Goal: Obtain resource: Obtain resource

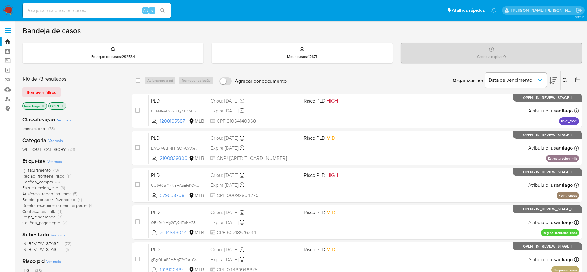
scroll to position [46, 0]
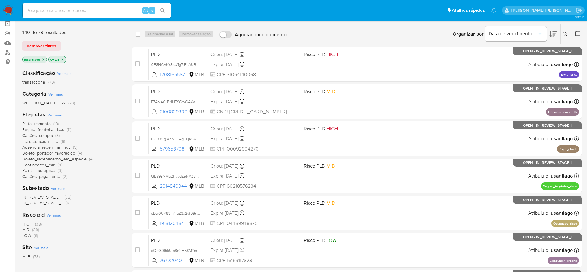
click at [39, 134] on span "Cartões_compra" at bounding box center [37, 135] width 31 height 6
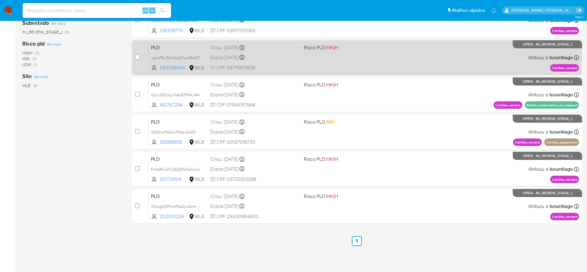
scroll to position [165, 0]
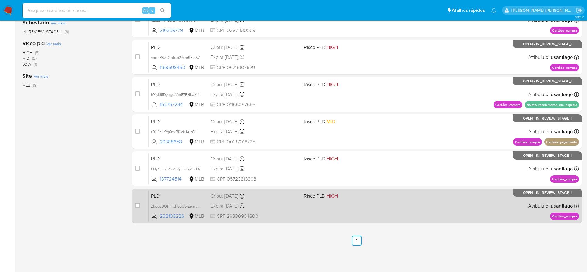
click at [282, 208] on div "Expira in 24 days Expira em 27/10/2025 00:07:41" at bounding box center [254, 205] width 88 height 8
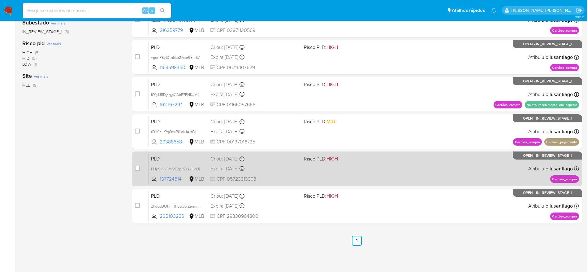
click at [290, 167] on div "Expira in 24 days Expira em 27/10/2025 00:07:54" at bounding box center [254, 168] width 88 height 8
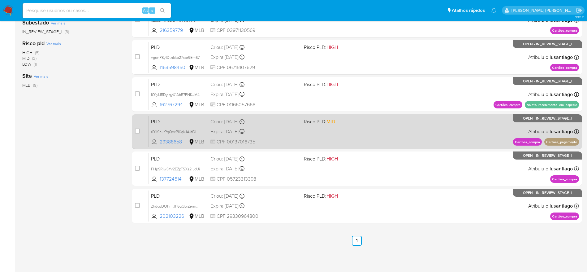
click at [288, 136] on div "PLD rD1ISnJrPqQxcPI6qkJAJfOi 29388658 MLB Risco PLD: MID Criou: 12/09/2025 Crio…" at bounding box center [363, 131] width 430 height 31
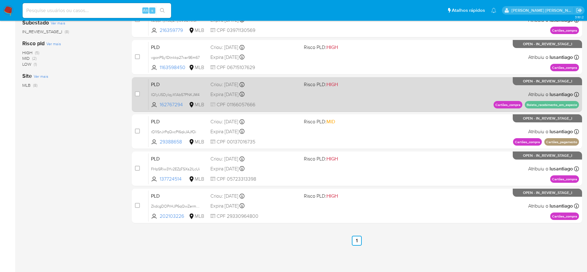
click at [289, 97] on div "Expira in 24 days Expira em 27/10/2025 00:08:07" at bounding box center [254, 94] width 88 height 8
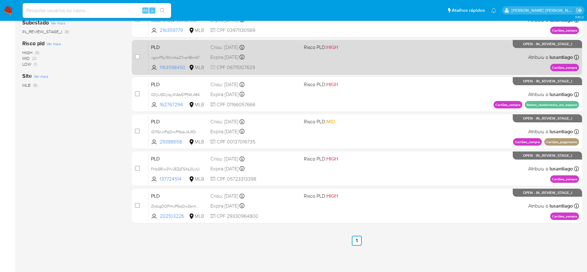
click at [291, 57] on div "Expira in 24 days Expira em 27/10/2025 00:08:08" at bounding box center [254, 57] width 88 height 8
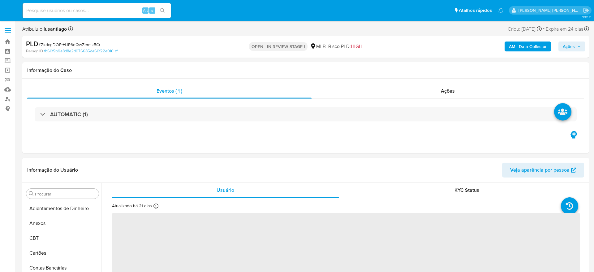
select select "10"
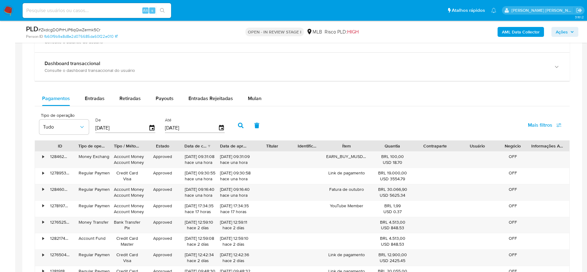
scroll to position [464, 0]
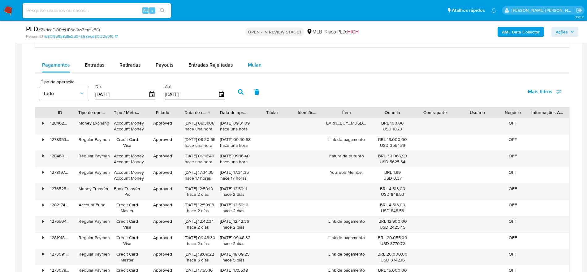
click at [252, 65] on span "Mulan" at bounding box center [255, 64] width 14 height 7
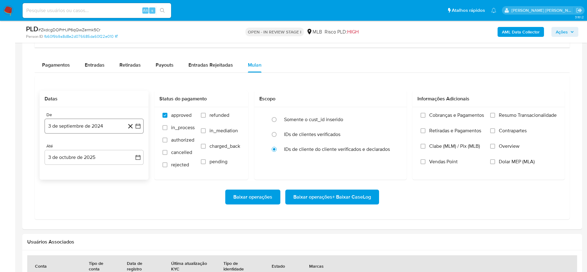
click at [80, 121] on button "3 de septiembre de 2024" at bounding box center [94, 125] width 99 height 15
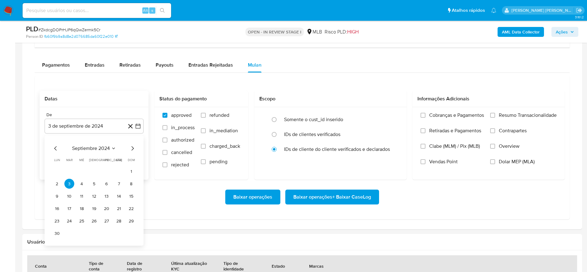
click at [93, 147] on span "septiembre 2024" at bounding box center [91, 148] width 38 height 6
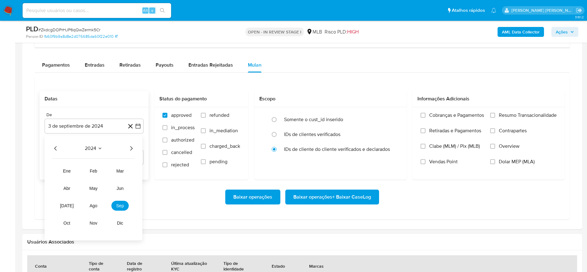
click at [132, 148] on icon "Año siguiente" at bounding box center [130, 147] width 7 height 7
click at [97, 206] on span "ago" at bounding box center [94, 205] width 8 height 5
click at [104, 170] on button "1" at bounding box center [106, 171] width 10 height 10
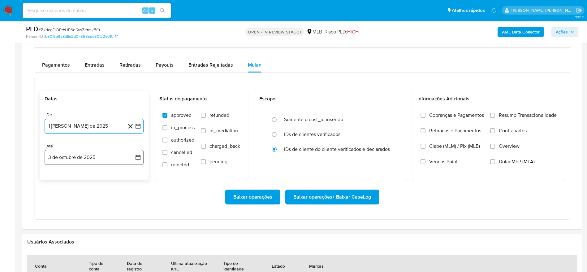
click at [68, 152] on button "3 de octubre de 2025" at bounding box center [94, 157] width 99 height 15
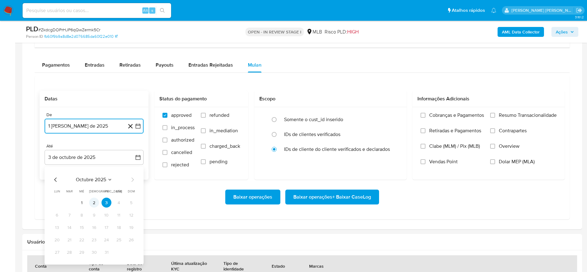
click at [93, 200] on button "2" at bounding box center [94, 202] width 10 height 10
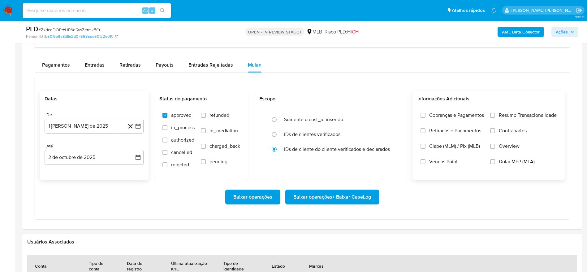
click at [498, 115] on label "Resumo Transacionalidade" at bounding box center [523, 119] width 67 height 15
click at [495, 115] on input "Resumo Transacionalidade" at bounding box center [492, 115] width 5 height 5
click at [340, 198] on span "Baixar operações + Baixar CaseLog" at bounding box center [332, 197] width 78 height 14
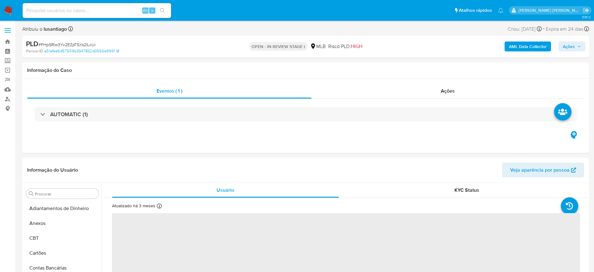
select select "10"
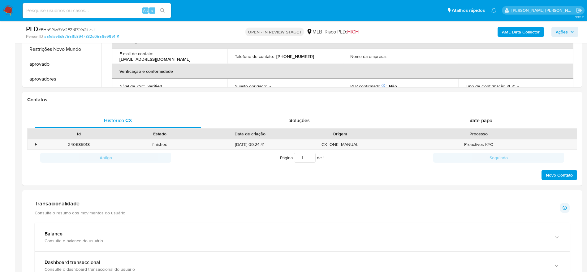
scroll to position [325, 0]
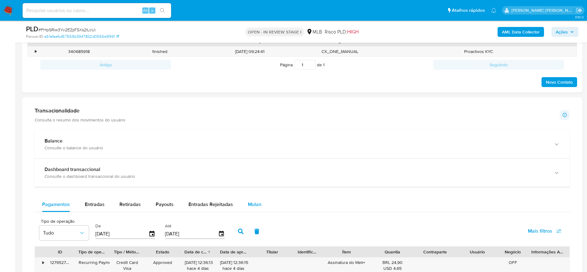
click at [251, 209] on div "Mulan" at bounding box center [255, 204] width 14 height 15
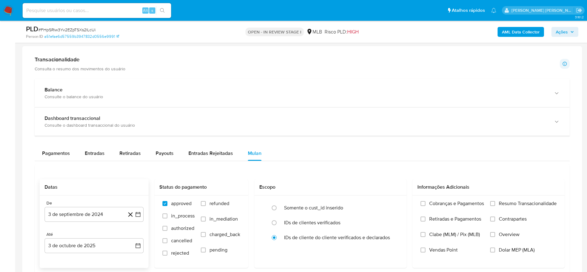
scroll to position [464, 0]
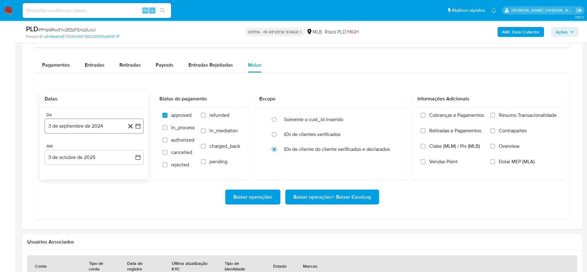
click at [86, 122] on button "3 de septiembre de 2024" at bounding box center [94, 125] width 99 height 15
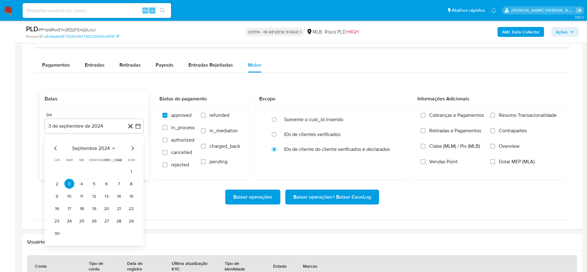
click at [88, 148] on span "septiembre 2024" at bounding box center [91, 148] width 38 height 6
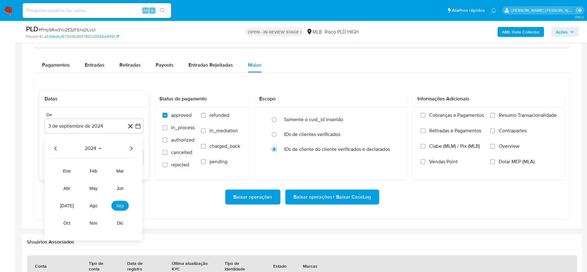
click at [131, 147] on icon "Año siguiente" at bounding box center [130, 147] width 7 height 7
click at [90, 205] on span "ago" at bounding box center [94, 205] width 8 height 5
click at [107, 172] on button "1" at bounding box center [106, 171] width 10 height 10
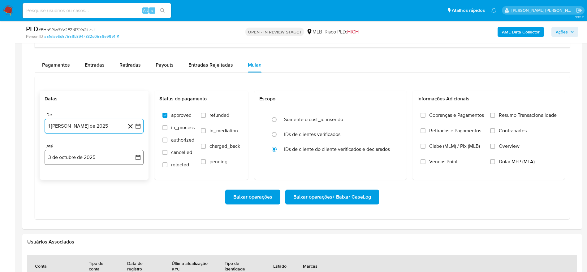
click at [85, 156] on button "3 de octubre de 2025" at bounding box center [94, 157] width 99 height 15
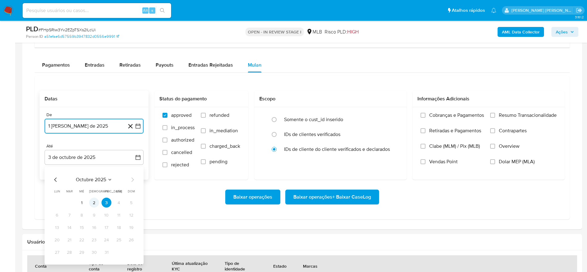
click at [94, 201] on button "2" at bounding box center [94, 202] width 10 height 10
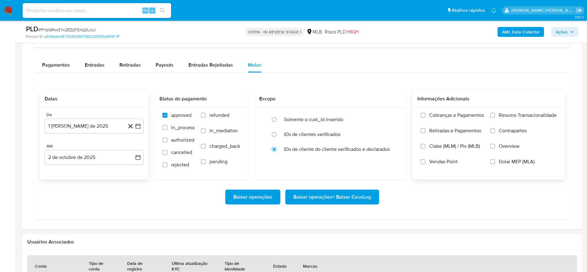
click at [501, 117] on span "Resumo Transacionalidade" at bounding box center [528, 115] width 58 height 6
click at [495, 117] on input "Resumo Transacionalidade" at bounding box center [492, 115] width 5 height 5
click at [358, 192] on span "Baixar operações + Baixar CaseLog" at bounding box center [332, 197] width 78 height 14
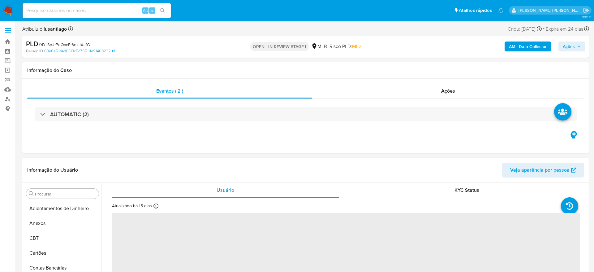
select select "10"
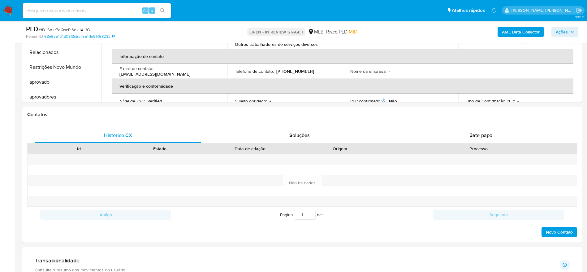
scroll to position [321, 0]
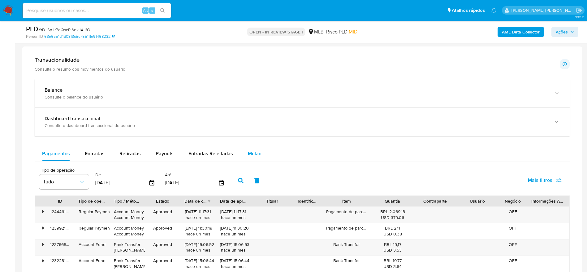
click at [258, 157] on div "Mulan" at bounding box center [255, 153] width 14 height 15
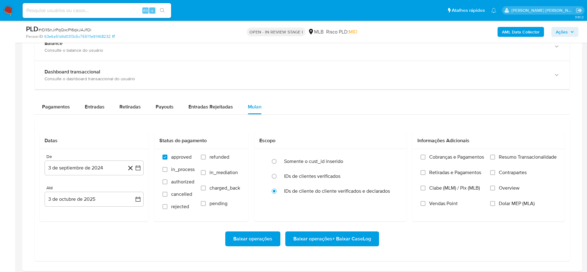
scroll to position [557, 0]
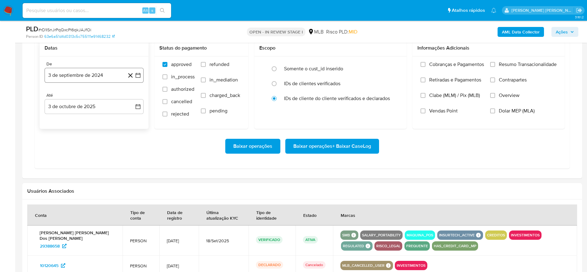
click at [86, 77] on button "3 de septiembre de 2024" at bounding box center [94, 75] width 99 height 15
click at [92, 100] on span "septiembre 2024" at bounding box center [91, 97] width 38 height 6
click at [131, 97] on icon "Año siguiente" at bounding box center [130, 97] width 7 height 7
click at [93, 157] on span "ago" at bounding box center [94, 154] width 8 height 5
click at [105, 120] on button "1" at bounding box center [106, 120] width 10 height 10
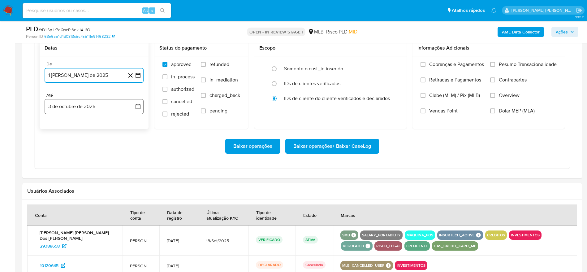
click at [71, 106] on button "3 de octubre de 2025" at bounding box center [94, 106] width 99 height 15
click at [93, 149] on button "2" at bounding box center [94, 152] width 10 height 10
click at [526, 65] on span "Resumo Transacionalidade" at bounding box center [528, 64] width 58 height 6
click at [495, 65] on input "Resumo Transacionalidade" at bounding box center [492, 64] width 5 height 5
click at [318, 144] on span "Baixar operações + Baixar CaseLog" at bounding box center [332, 146] width 78 height 14
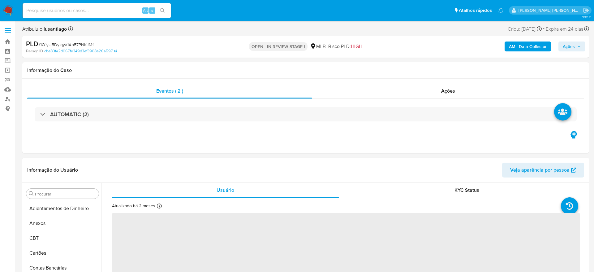
select select "10"
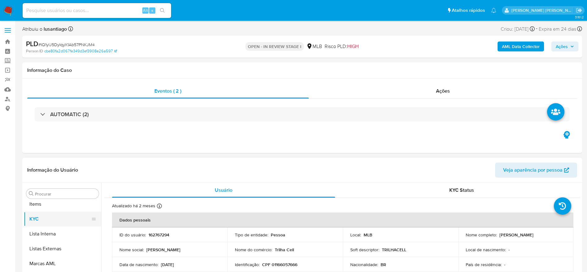
scroll to position [321, 0]
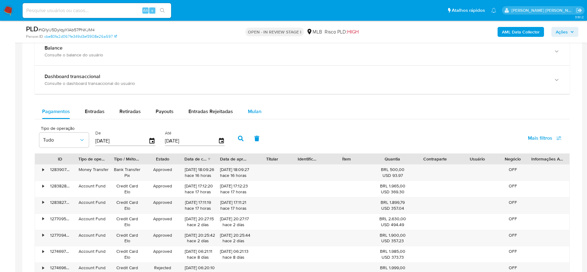
click at [255, 110] on span "Mulan" at bounding box center [255, 111] width 14 height 7
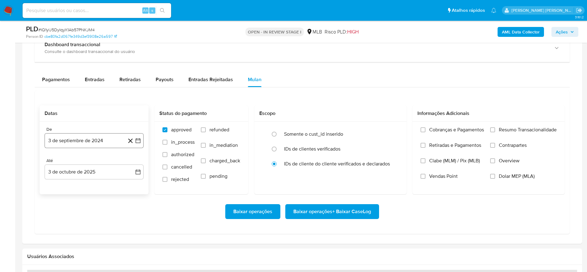
scroll to position [464, 0]
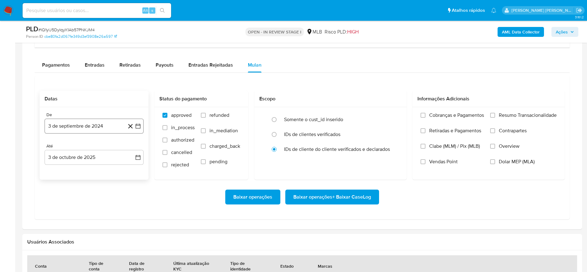
drag, startPoint x: 79, startPoint y: 123, endPoint x: 79, endPoint y: 127, distance: 4.3
click at [79, 126] on button "3 de septiembre de 2024" at bounding box center [94, 125] width 99 height 15
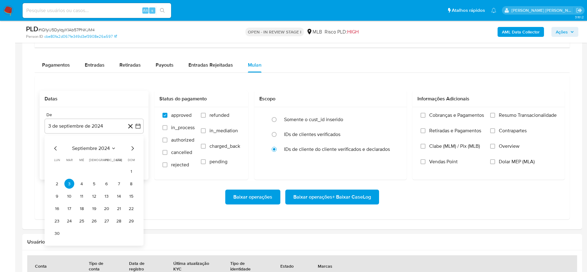
click at [92, 149] on span "septiembre 2024" at bounding box center [91, 148] width 38 height 6
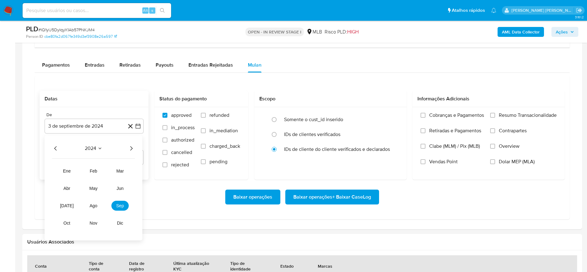
click at [131, 149] on icon "Año siguiente" at bounding box center [130, 147] width 7 height 7
click at [95, 207] on span "ago" at bounding box center [94, 205] width 8 height 5
click at [105, 171] on button "1" at bounding box center [106, 171] width 10 height 10
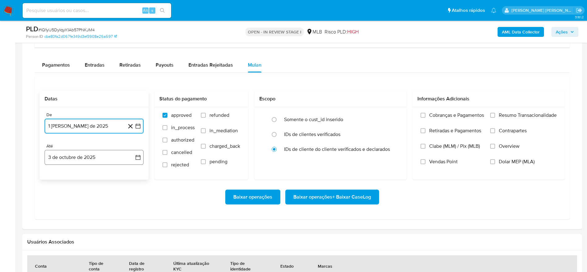
click at [80, 155] on button "3 de octubre de 2025" at bounding box center [94, 157] width 99 height 15
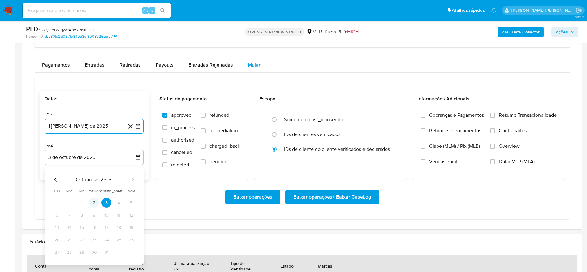
click at [96, 203] on button "2" at bounding box center [94, 202] width 10 height 10
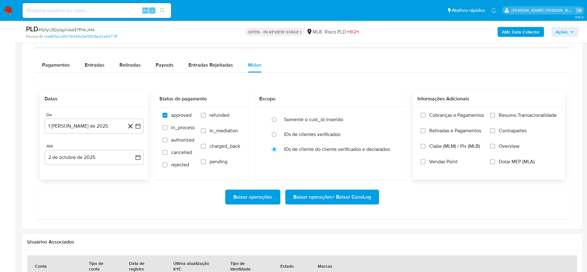
click at [506, 114] on span "Resumo Transacionalidade" at bounding box center [528, 115] width 58 height 6
click at [495, 114] on input "Resumo Transacionalidade" at bounding box center [492, 115] width 5 height 5
click at [332, 196] on span "Baixar operações + Baixar CaseLog" at bounding box center [332, 197] width 78 height 14
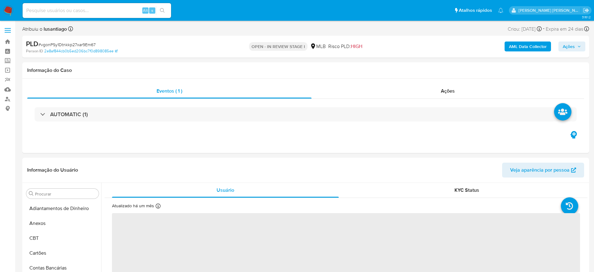
select select "10"
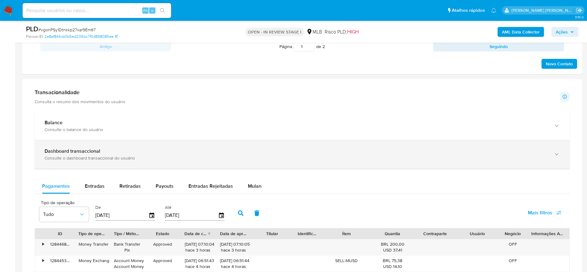
scroll to position [418, 0]
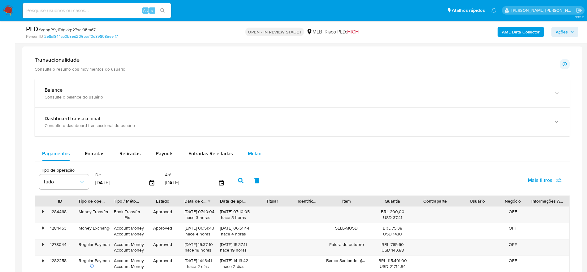
click at [256, 153] on span "Mulan" at bounding box center [255, 153] width 14 height 7
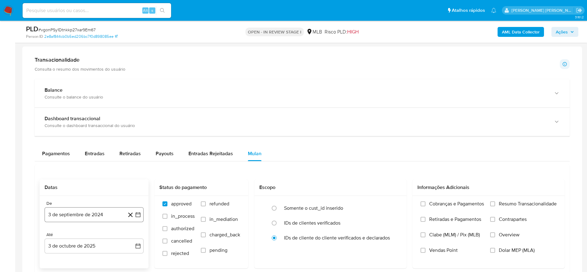
click at [97, 215] on button "3 de septiembre de 2024" at bounding box center [94, 214] width 99 height 15
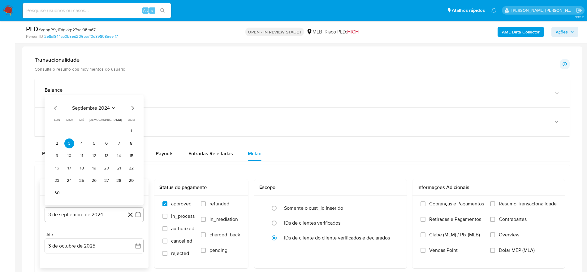
click at [98, 107] on span "septiembre 2024" at bounding box center [91, 108] width 38 height 6
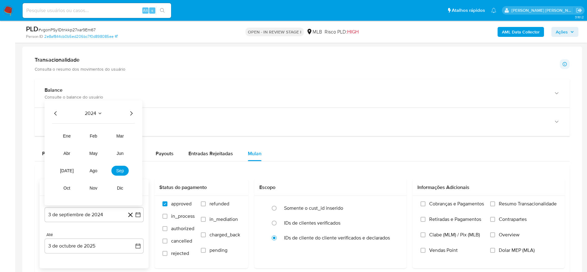
drag, startPoint x: 131, startPoint y: 112, endPoint x: 122, endPoint y: 143, distance: 32.5
click at [130, 113] on icon "Año siguiente" at bounding box center [130, 113] width 7 height 7
click at [93, 170] on span "ago" at bounding box center [94, 170] width 8 height 5
click at [106, 144] on button "1" at bounding box center [106, 143] width 10 height 10
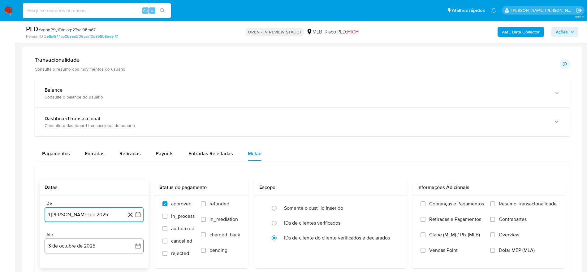
click at [65, 251] on button "3 de octubre de 2025" at bounding box center [94, 245] width 99 height 15
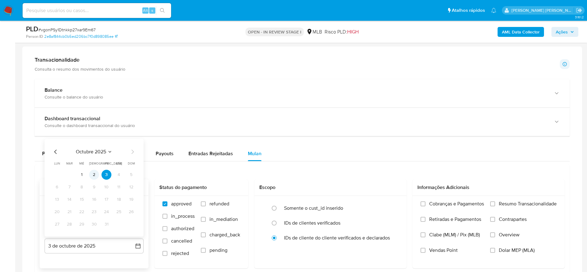
click at [94, 177] on button "2" at bounding box center [94, 175] width 10 height 10
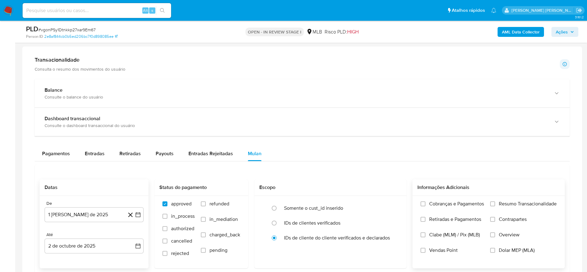
click at [500, 201] on span "Resumo Transacionalidade" at bounding box center [528, 203] width 58 height 6
click at [495, 201] on input "Resumo Transacionalidade" at bounding box center [492, 203] width 5 height 5
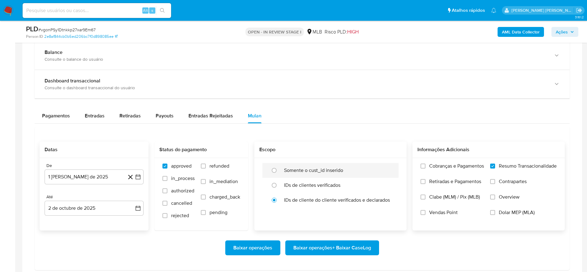
scroll to position [464, 0]
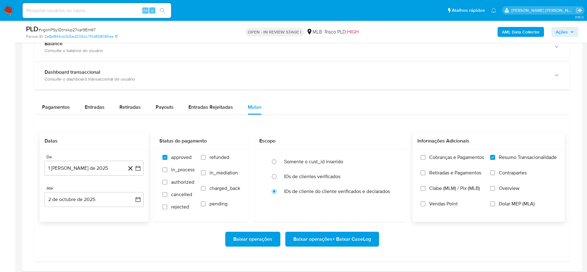
click at [308, 240] on span "Baixar operações + Baixar CaseLog" at bounding box center [332, 239] width 78 height 14
